Goal: Task Accomplishment & Management: Use online tool/utility

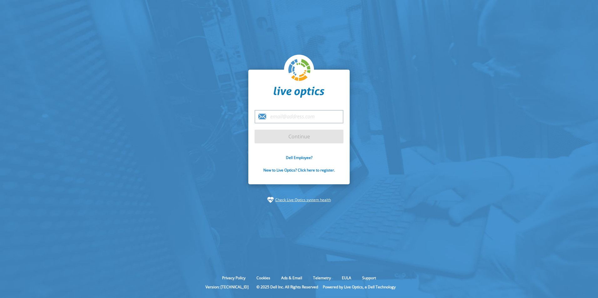
click at [303, 118] on input "email" at bounding box center [299, 116] width 89 height 13
type input "[PERSON_NAME][EMAIL_ADDRESS][PERSON_NAME][DOMAIN_NAME]"
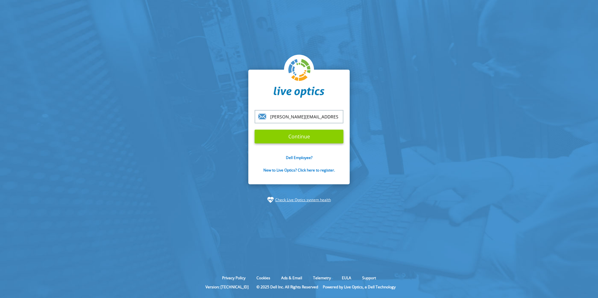
click at [305, 141] on input "Continue" at bounding box center [299, 137] width 89 height 14
click at [302, 138] on input "Continue" at bounding box center [299, 137] width 89 height 14
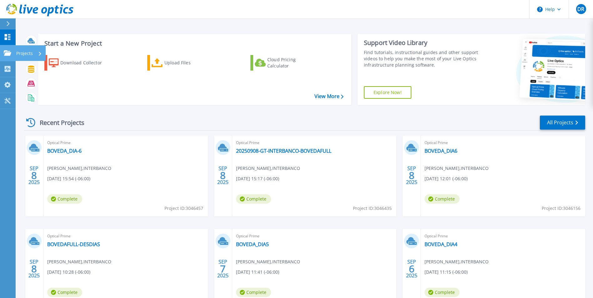
click at [32, 52] on p "Projects" at bounding box center [24, 53] width 17 height 16
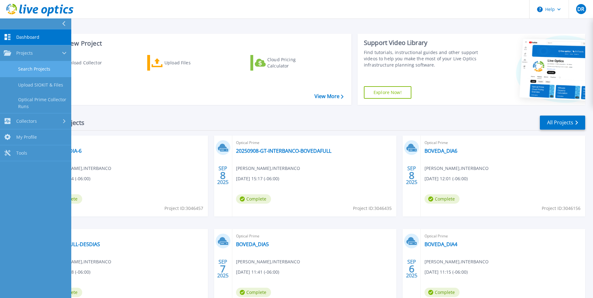
click at [21, 70] on link "Search Projects" at bounding box center [35, 69] width 71 height 16
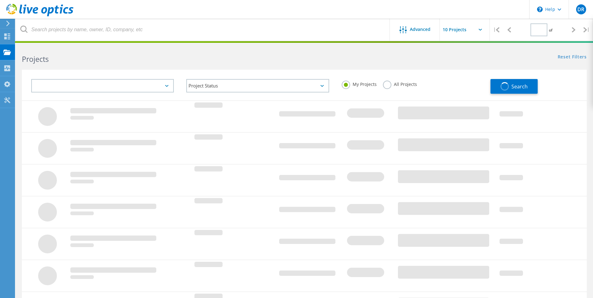
type input "1"
